Goal: Information Seeking & Learning: Learn about a topic

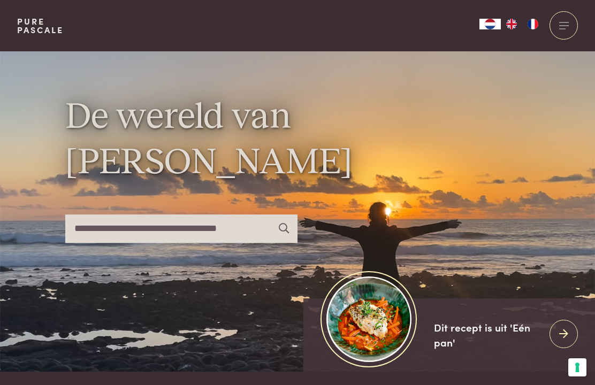
click at [538, 28] on img "FR" at bounding box center [533, 24] width 13 height 11
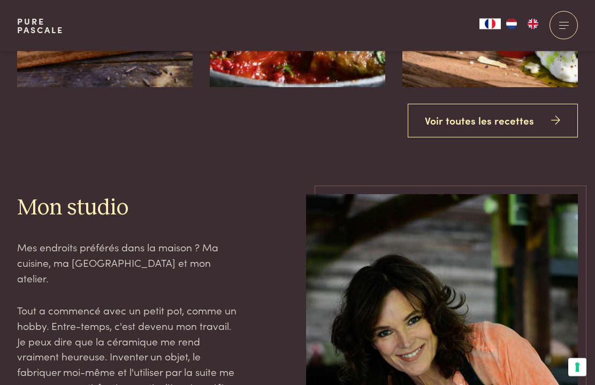
scroll to position [1382, 0]
click at [534, 138] on link "Voir toutes les recettes" at bounding box center [493, 121] width 171 height 34
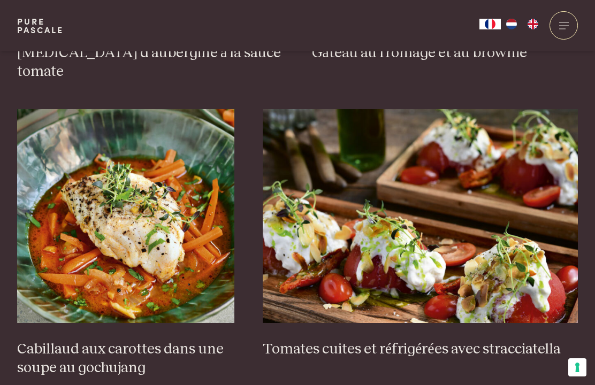
scroll to position [674, 0]
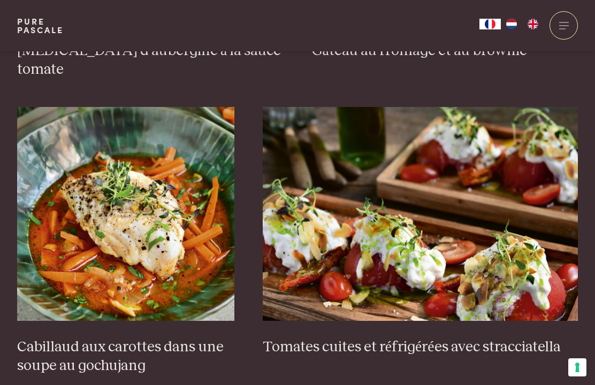
click at [50, 156] on img at bounding box center [125, 214] width 217 height 214
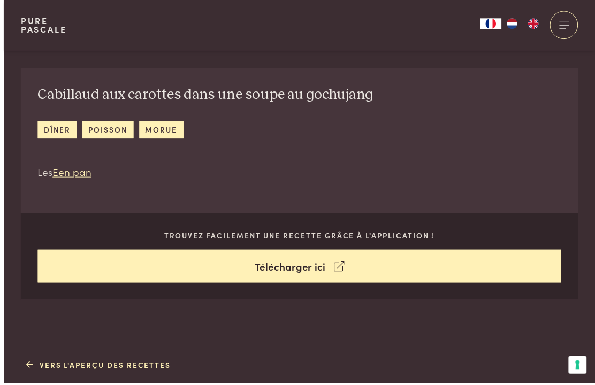
scroll to position [408, 0]
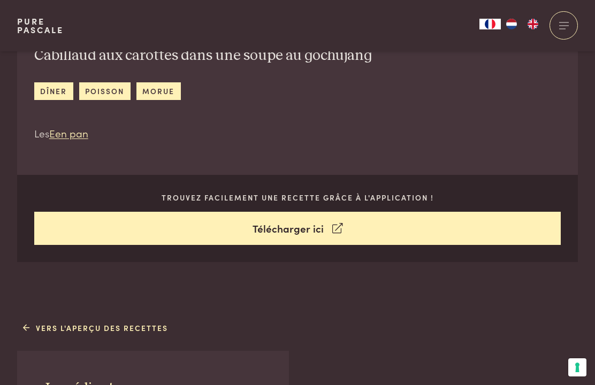
click at [336, 230] on icon at bounding box center [337, 229] width 10 height 16
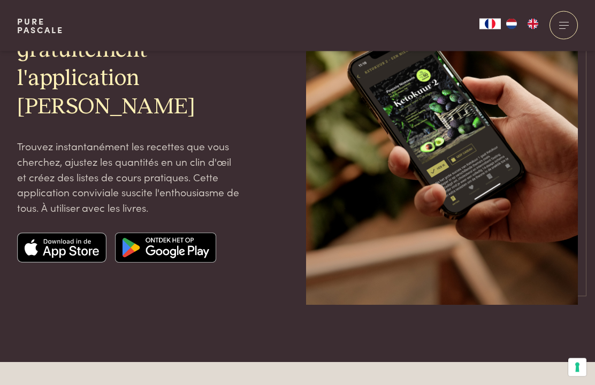
scroll to position [143, 0]
click at [48, 244] on img at bounding box center [62, 248] width 90 height 30
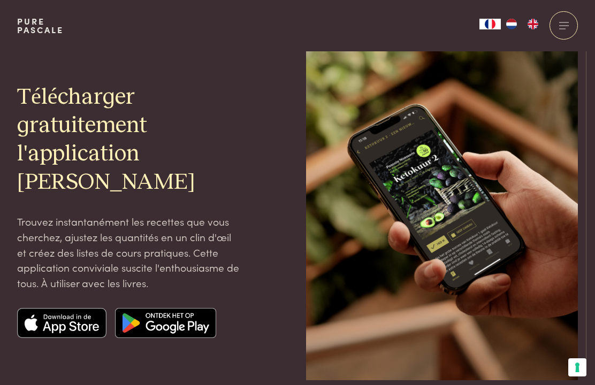
scroll to position [0, 0]
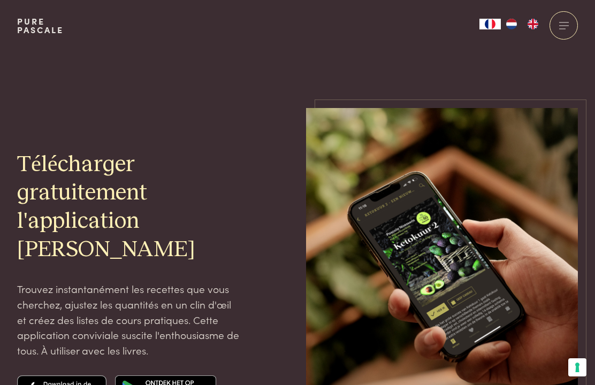
click at [571, 21] on div at bounding box center [564, 25] width 28 height 28
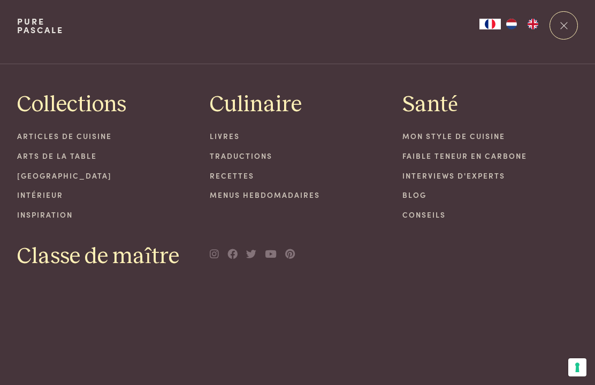
click at [224, 176] on link "Recettes" at bounding box center [298, 175] width 176 height 11
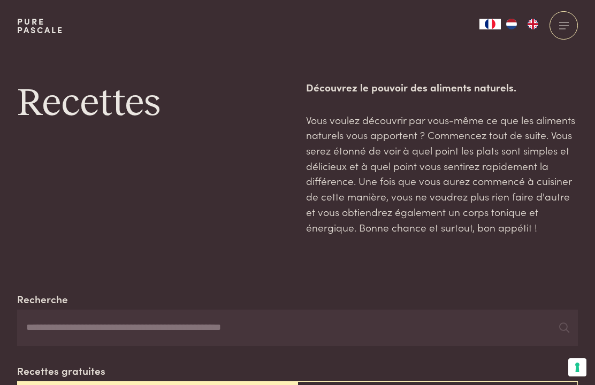
click at [42, 325] on input "Recherche" at bounding box center [297, 328] width 561 height 36
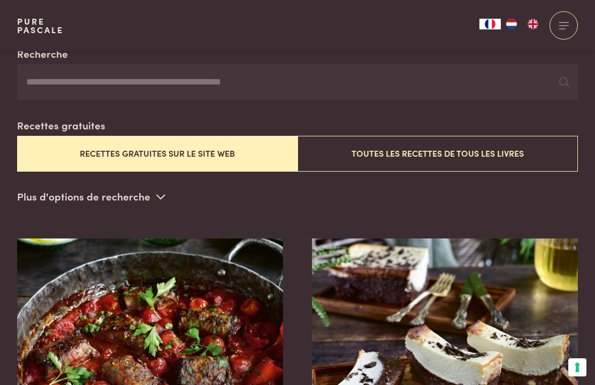
click at [543, 149] on button "Toutes les recettes de tous les livres" at bounding box center [438, 154] width 281 height 36
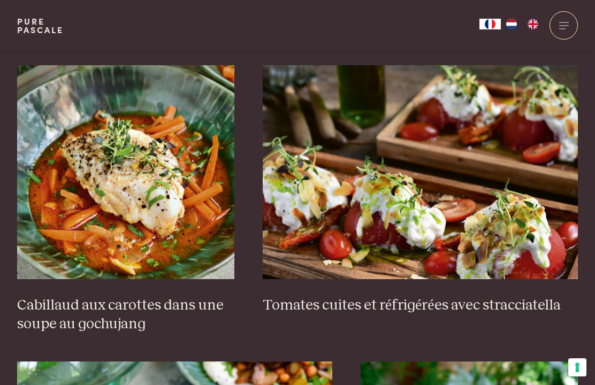
scroll to position [722, 0]
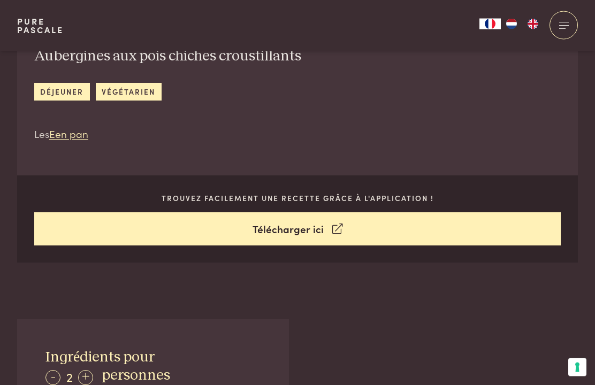
scroll to position [412, 0]
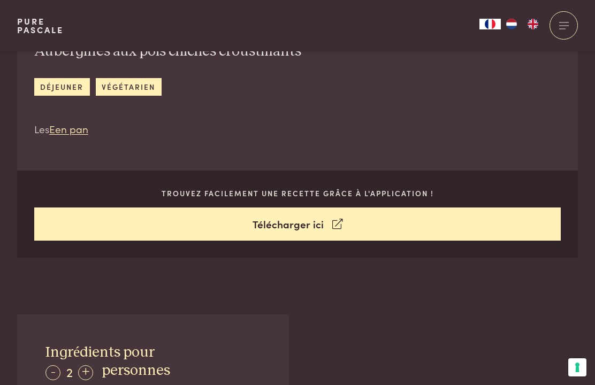
click at [334, 229] on icon at bounding box center [337, 225] width 10 height 16
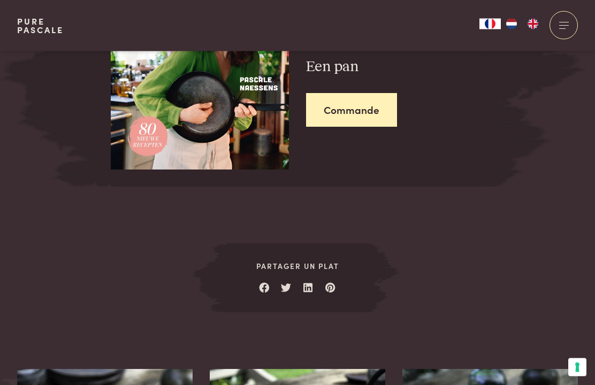
scroll to position [1475, 0]
